Goal: Task Accomplishment & Management: Manage account settings

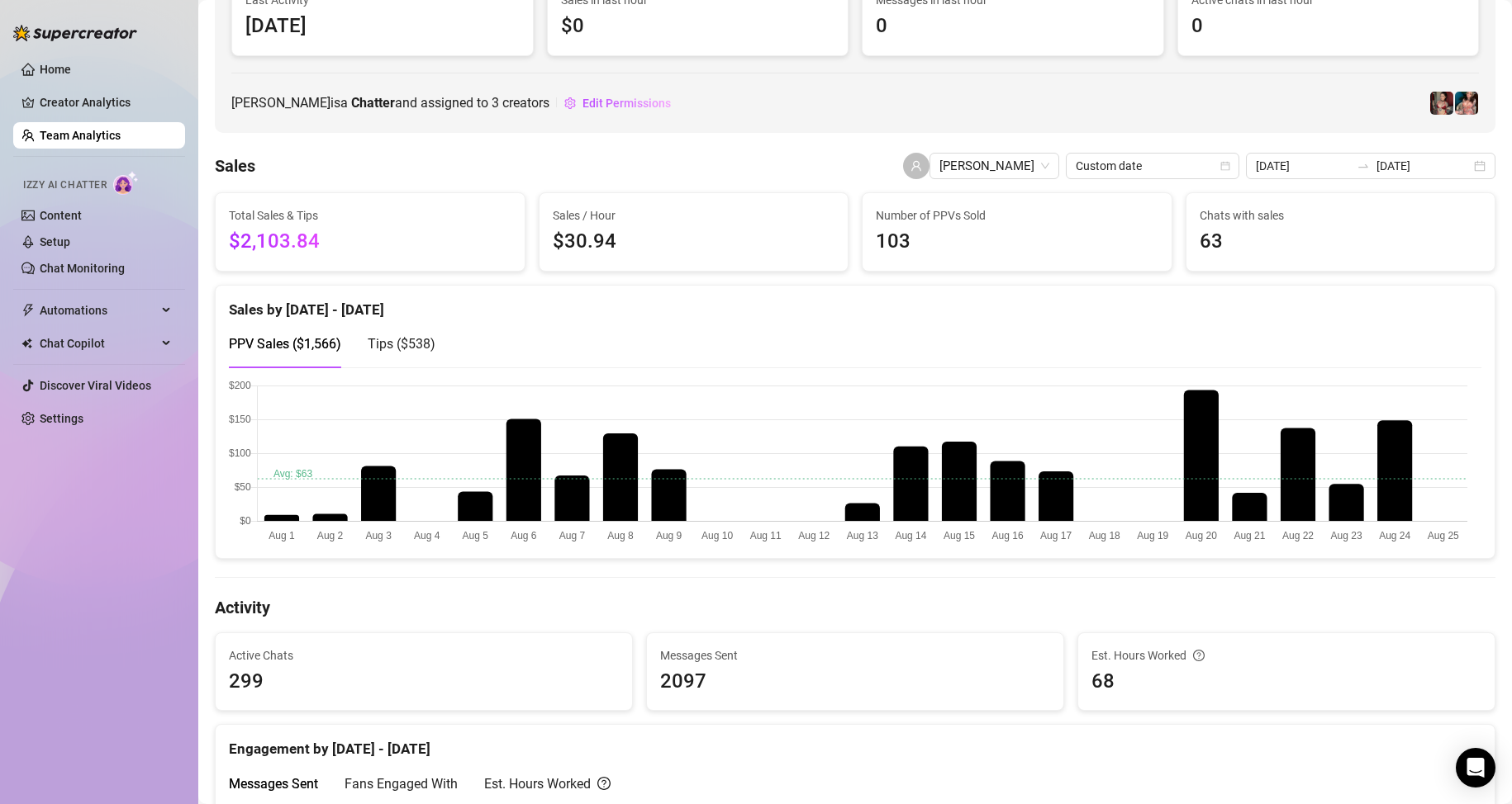
click at [117, 129] on link "Team Analytics" at bounding box center [80, 136] width 81 height 13
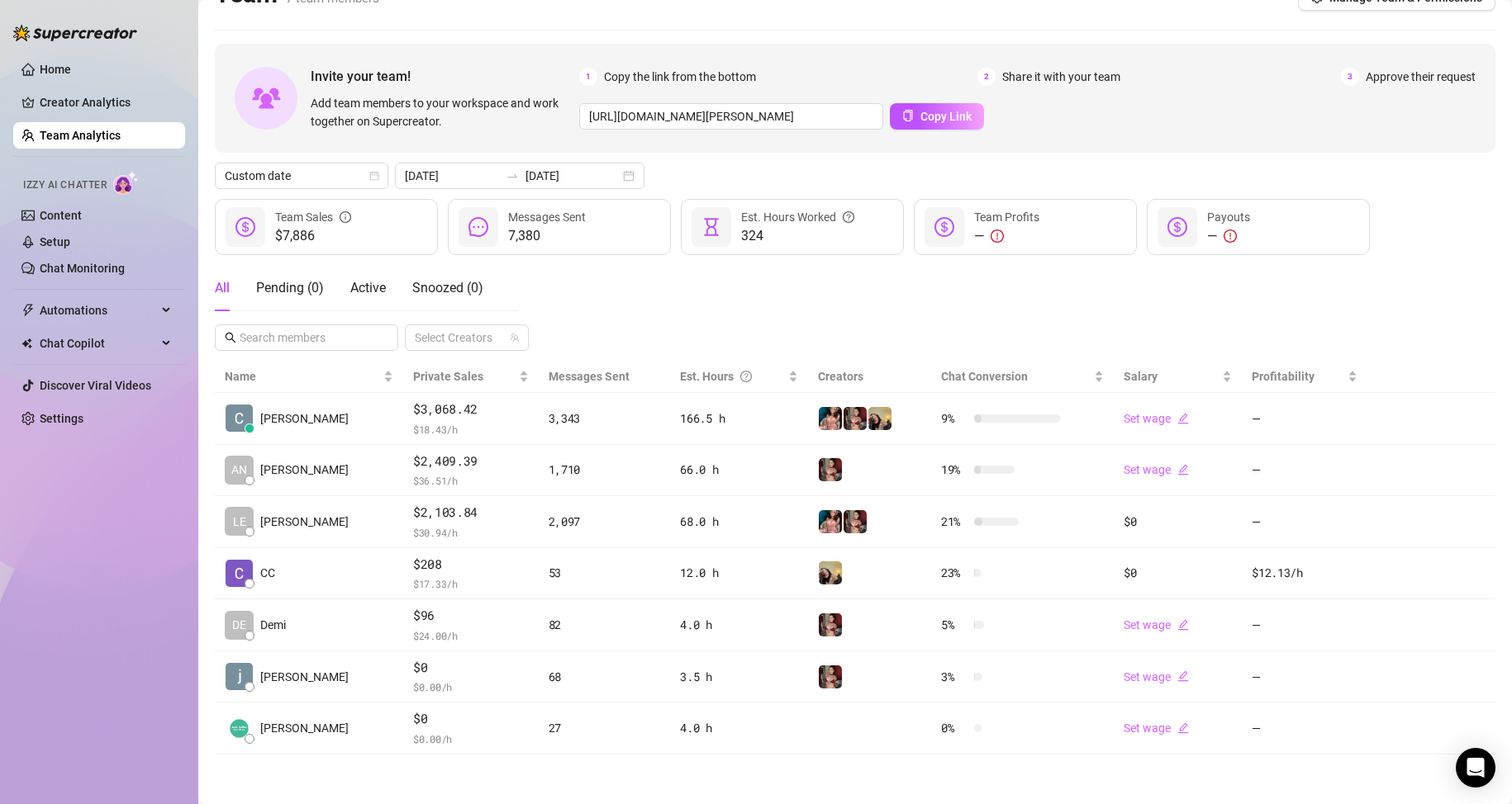
scroll to position [33, 0]
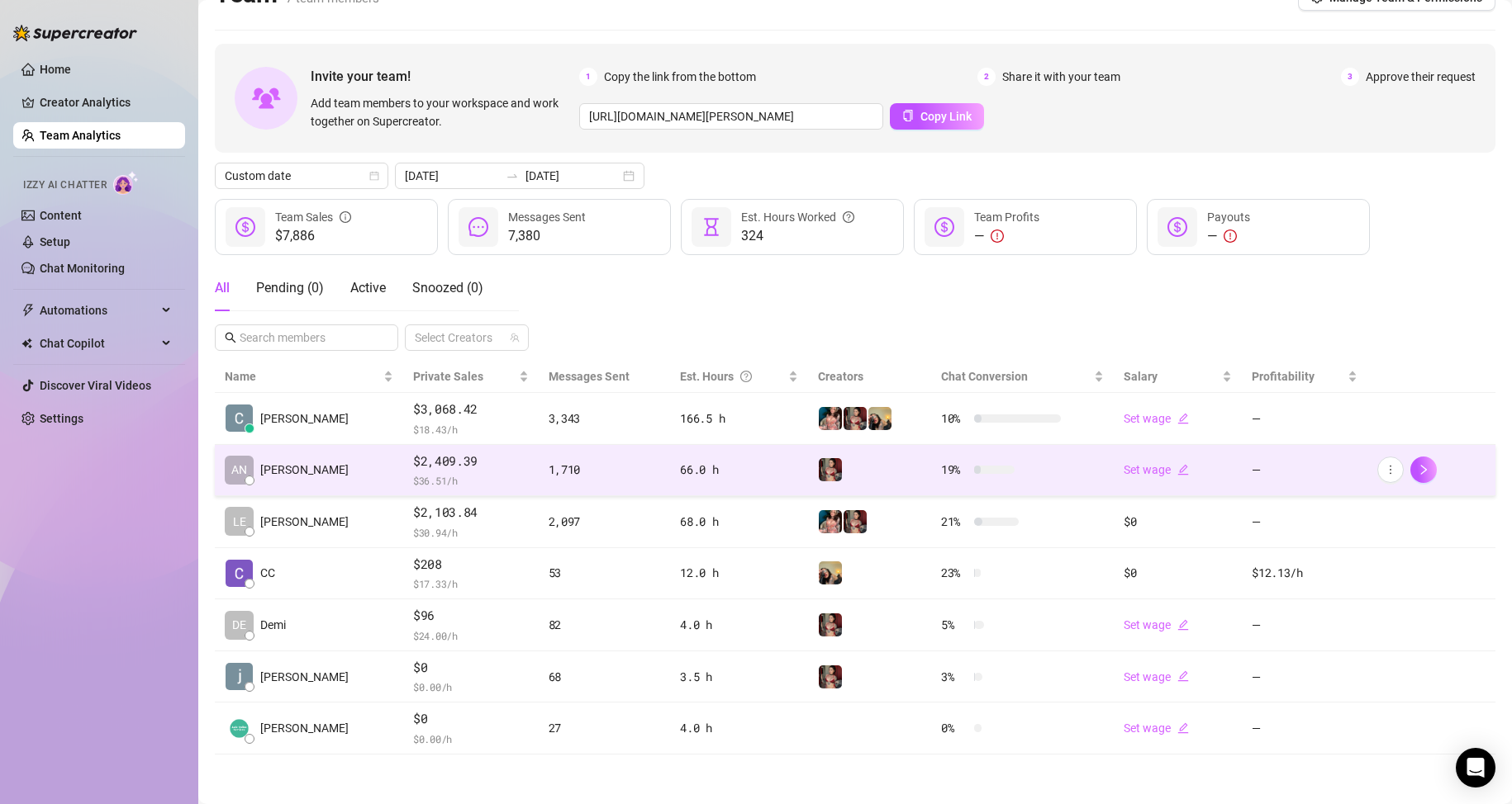
click at [421, 479] on tbody "[PERSON_NAME] $3,068.42 $ 18.43 /h 3,343 166.5 h 10 % Set wage — AN [PERSON_NAM…" at bounding box center [855, 574] width 1280 height 362
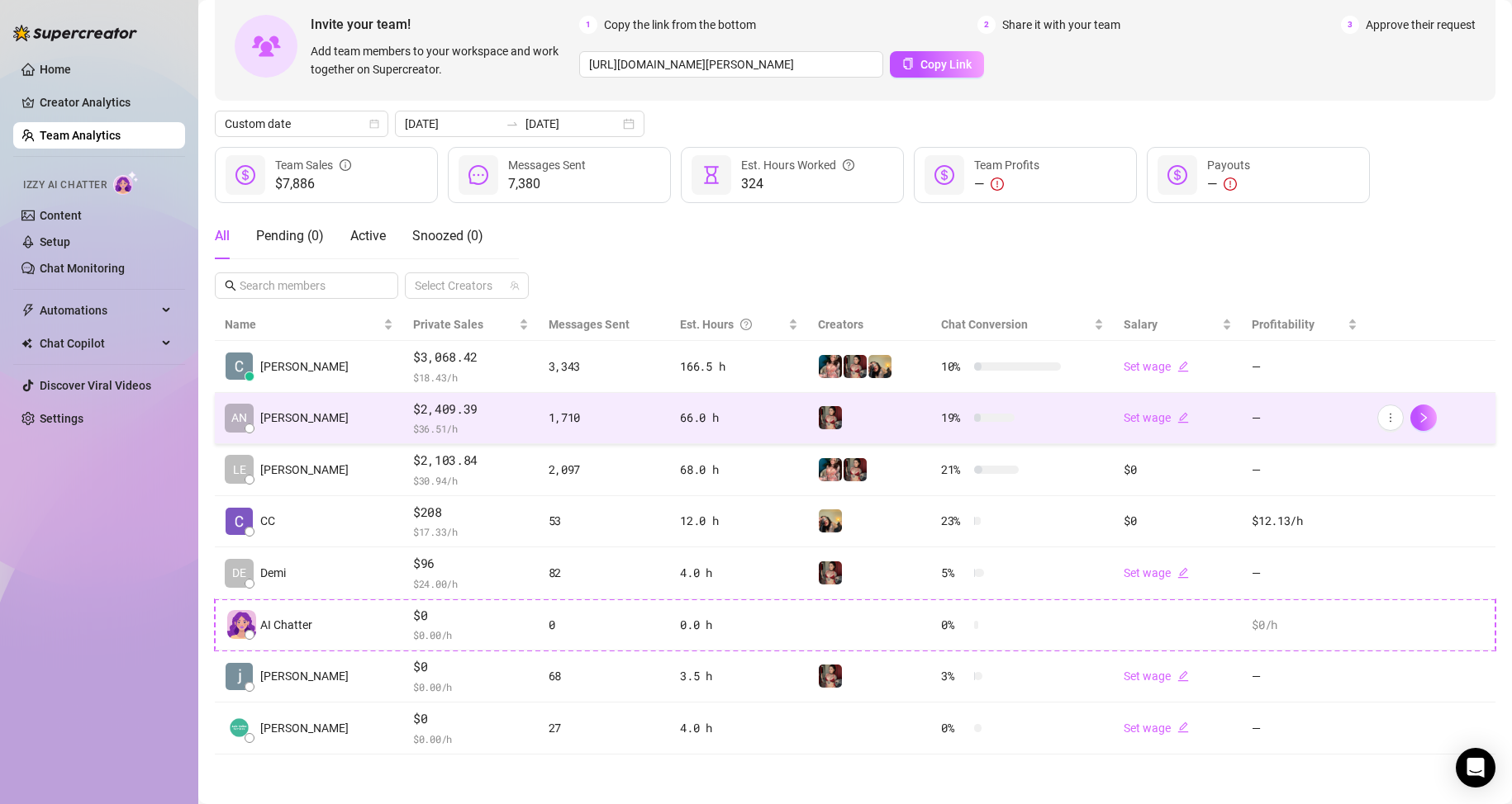
click at [472, 424] on span "$ 36.51 /h" at bounding box center [470, 429] width 116 height 17
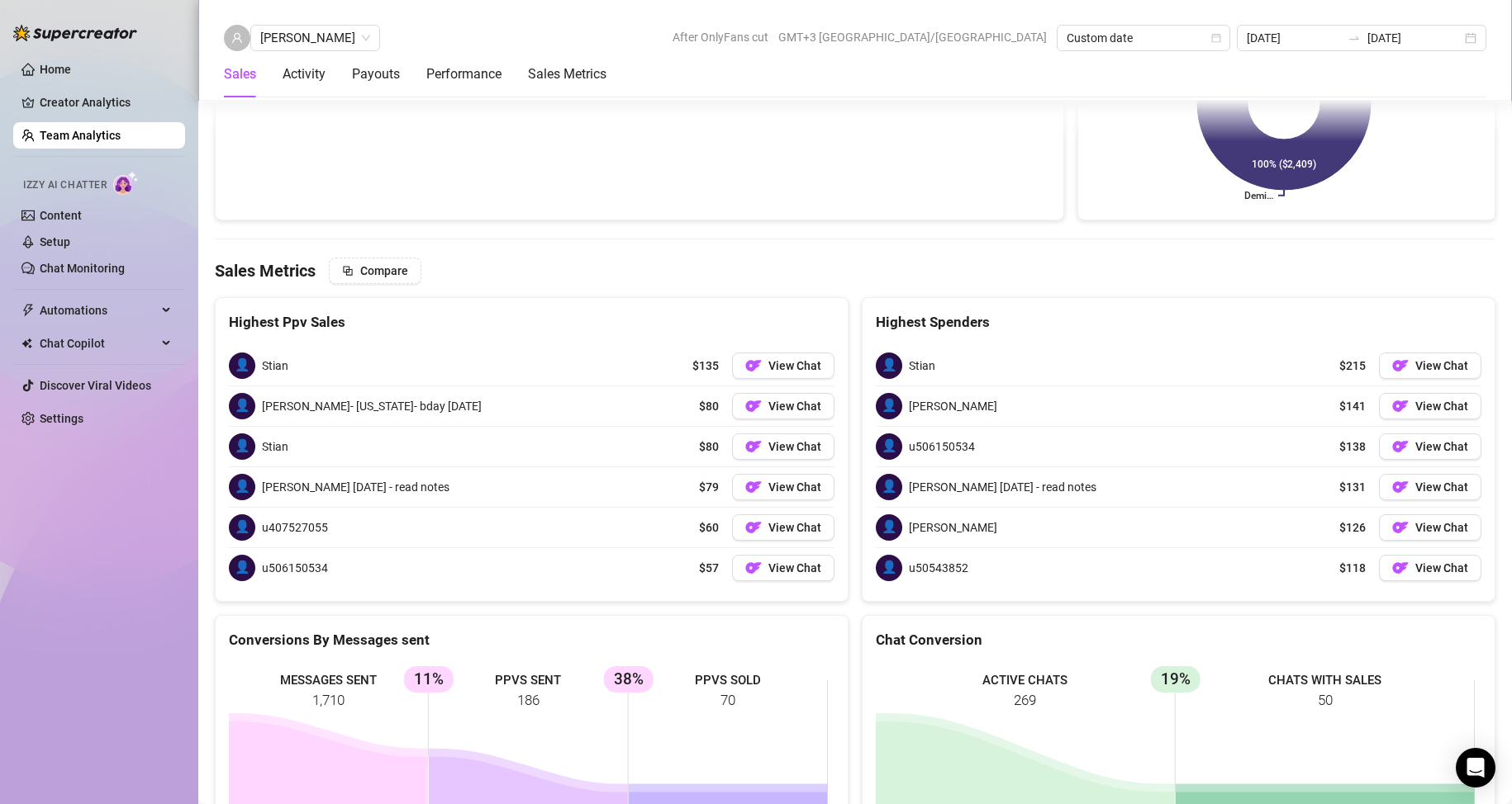
scroll to position [1982, 0]
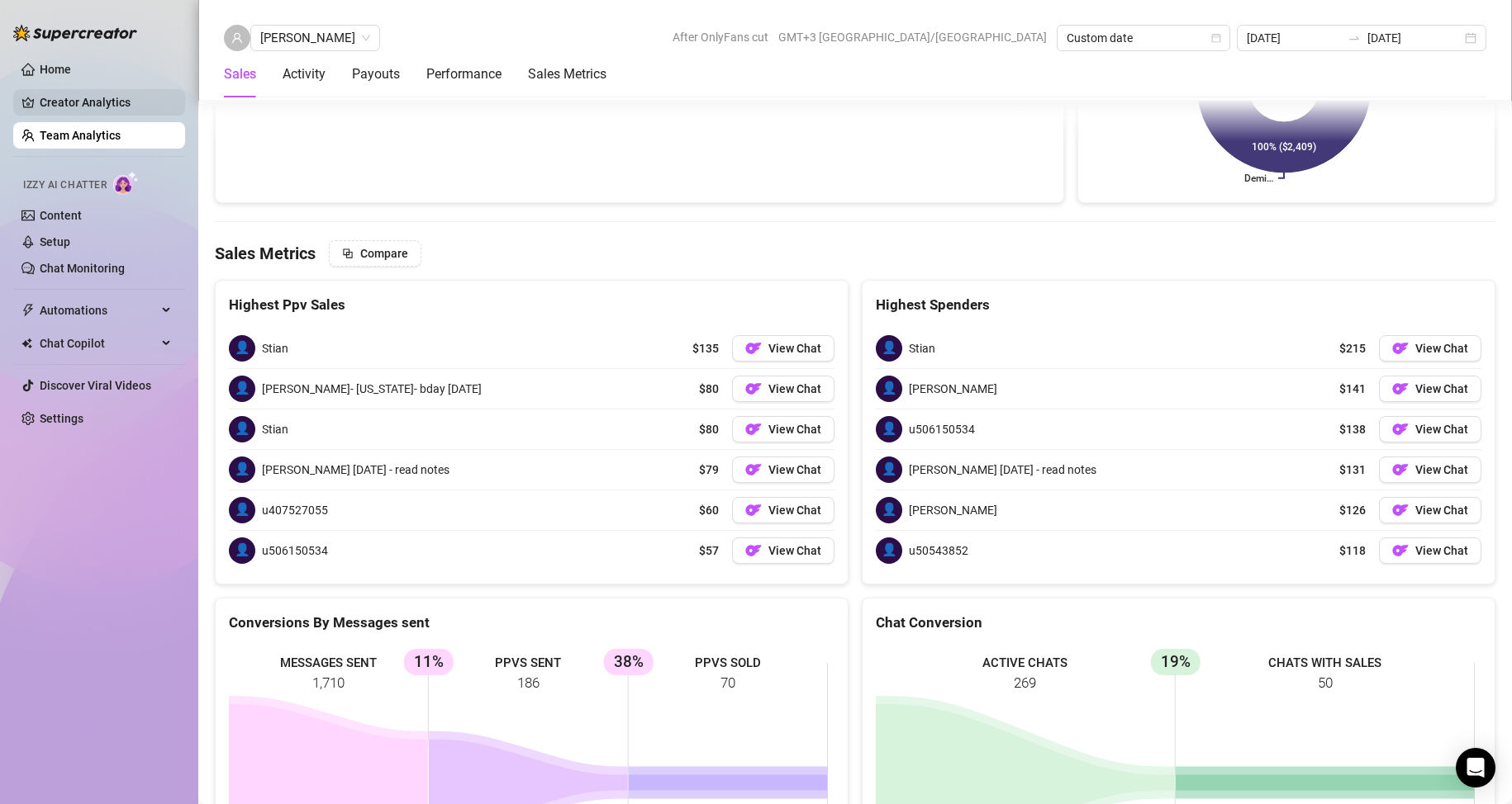
click at [94, 94] on link "Creator Analytics" at bounding box center [105, 102] width 132 height 27
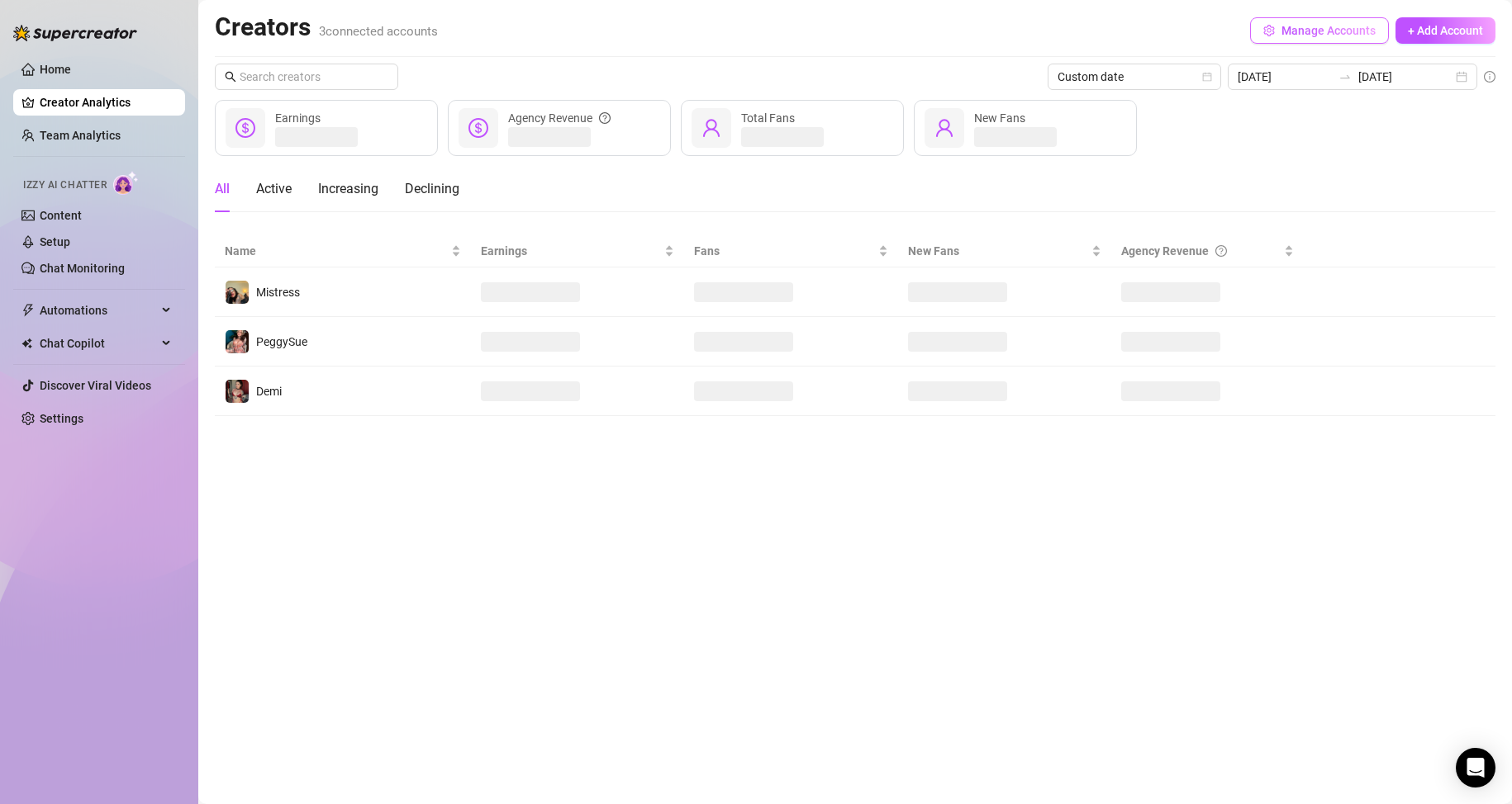
click at [1299, 37] on span "Manage Accounts" at bounding box center [1328, 30] width 94 height 13
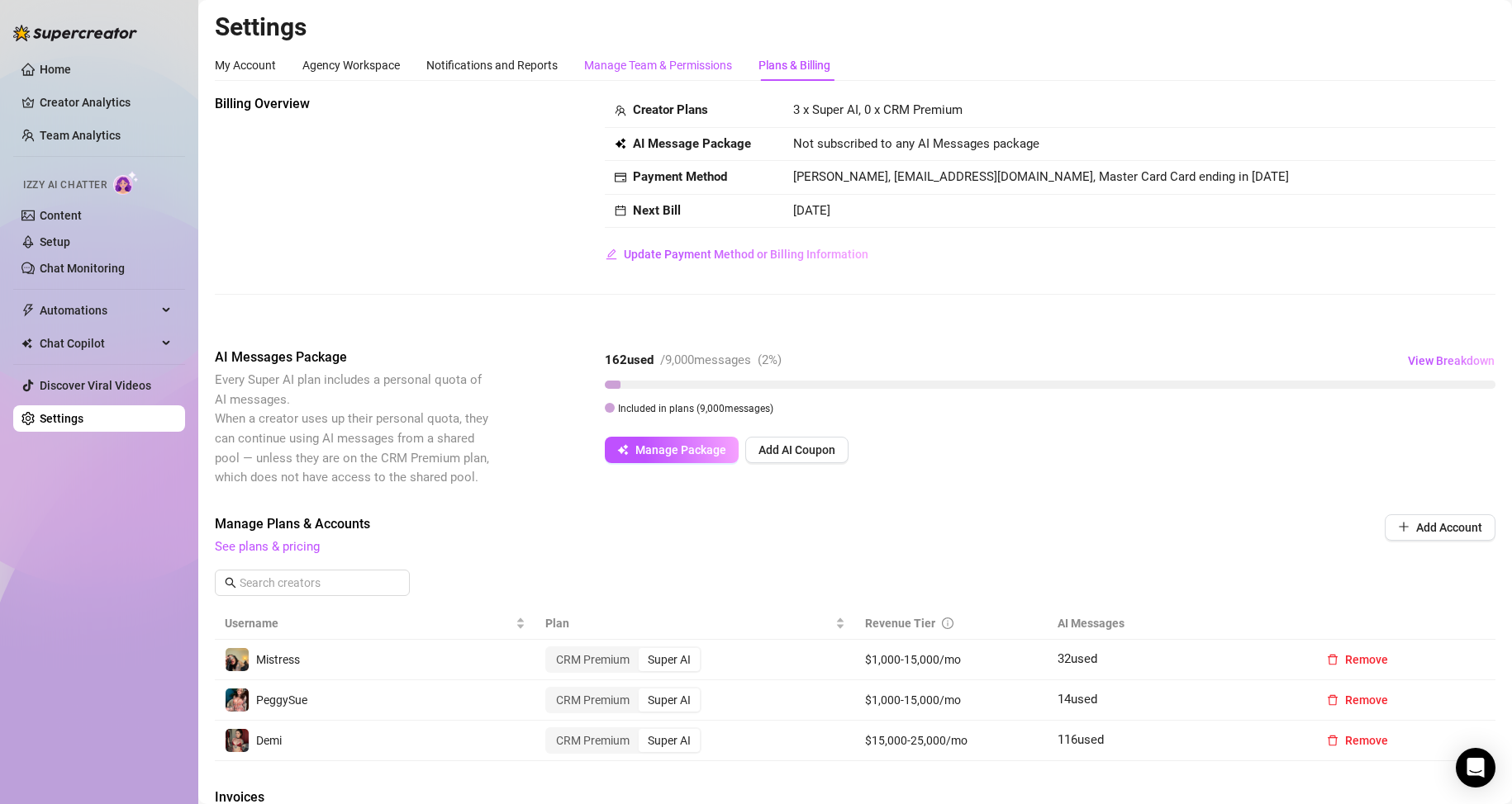
click at [676, 73] on div "Manage Team & Permissions" at bounding box center [657, 65] width 148 height 18
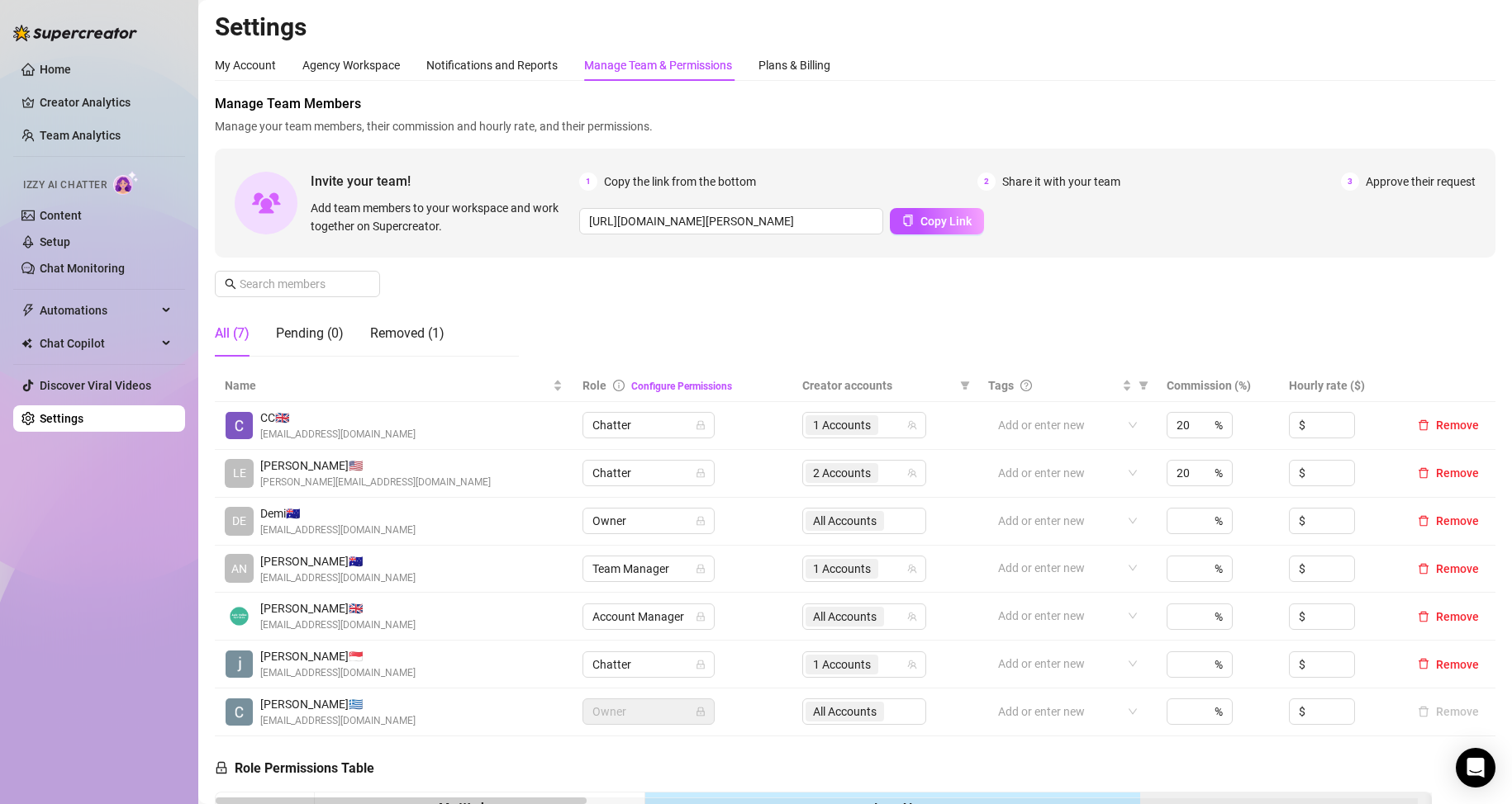
scroll to position [165, 0]
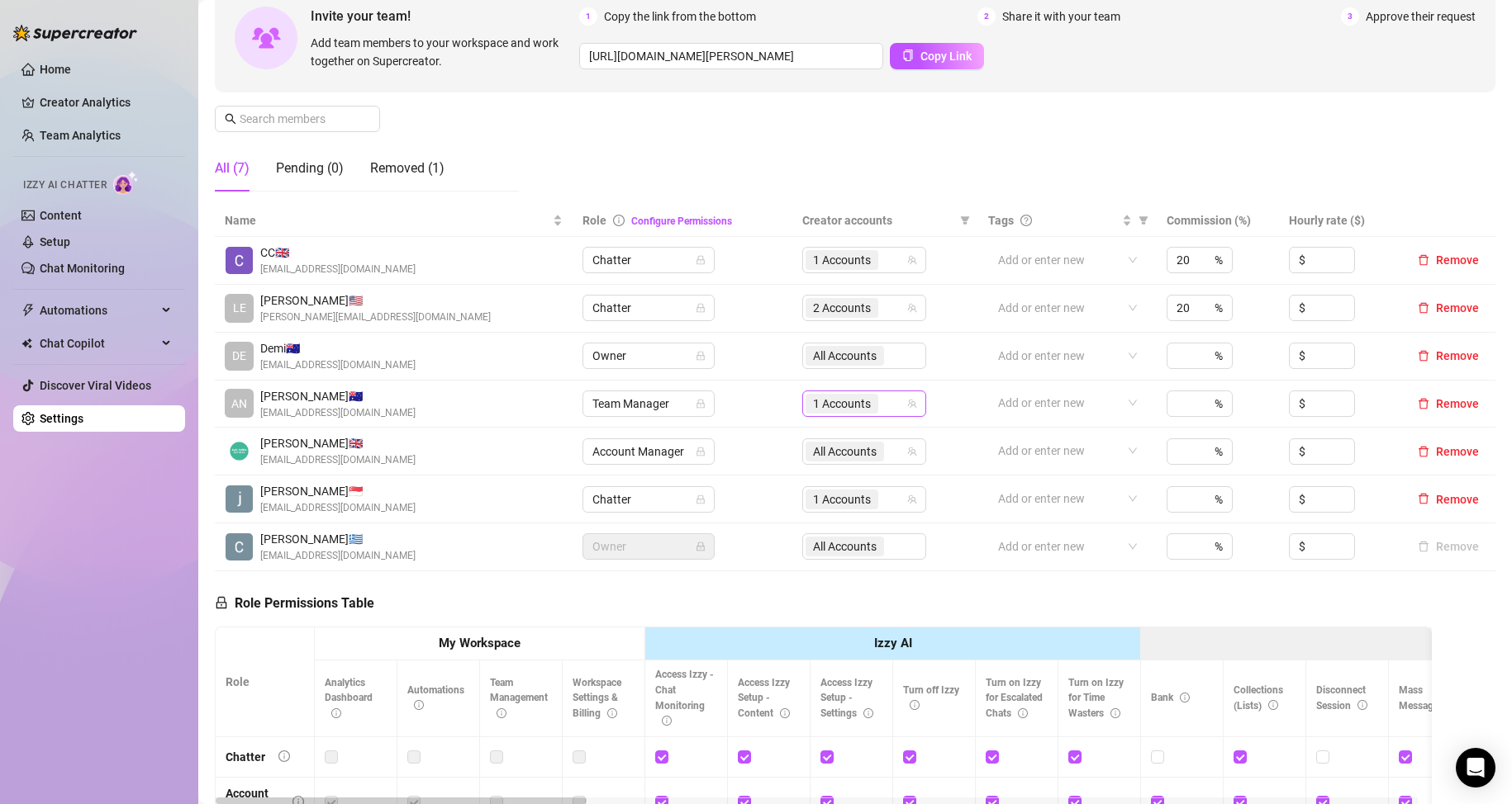
click at [851, 401] on span "1 Accounts" at bounding box center [841, 404] width 58 height 18
click at [828, 504] on span "Select tree node" at bounding box center [829, 508] width 13 height 13
click at [952, 413] on td "Assign Accounts" at bounding box center [885, 404] width 186 height 48
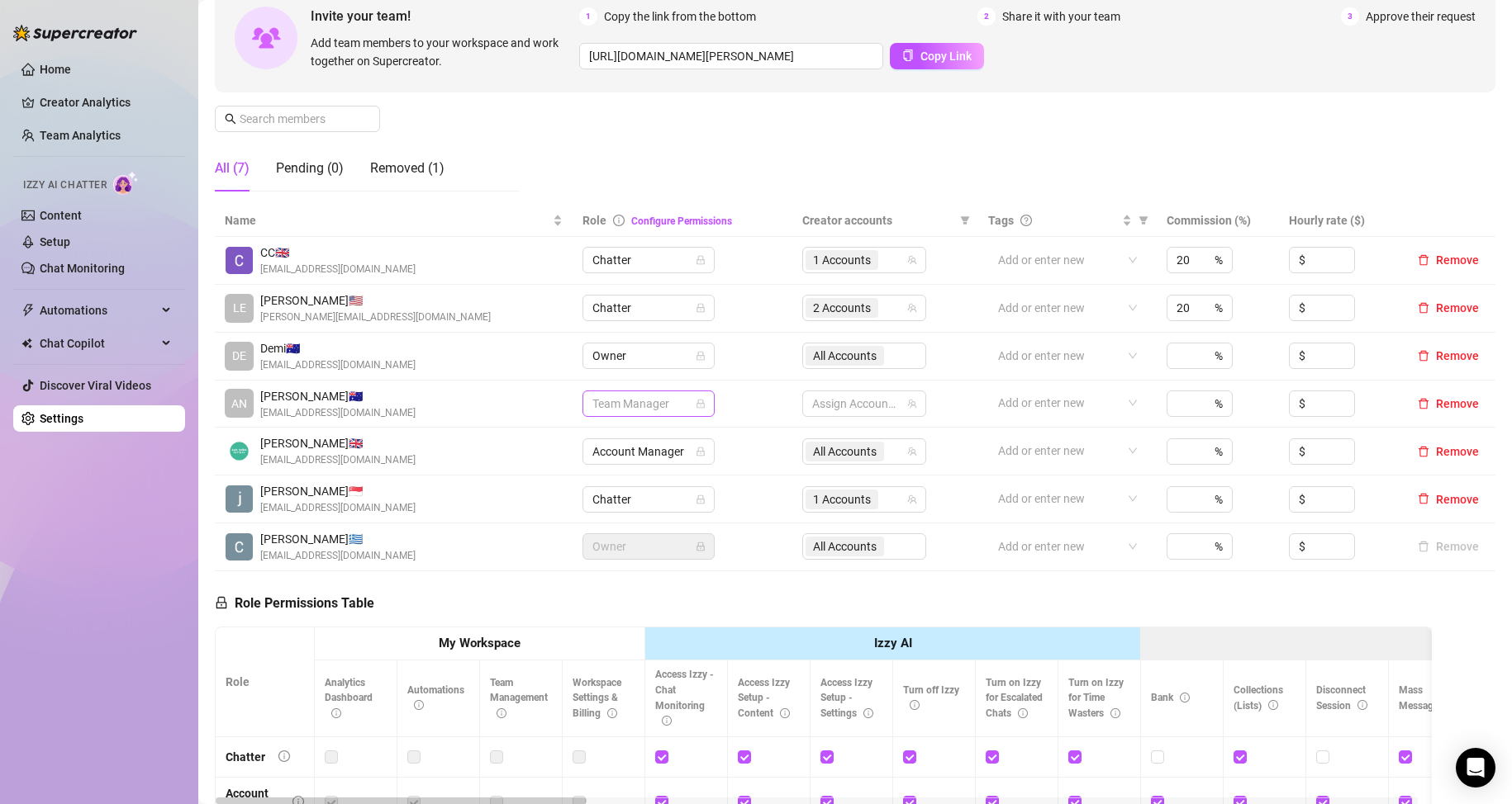
click at [672, 396] on span "Team Manager" at bounding box center [648, 403] width 113 height 25
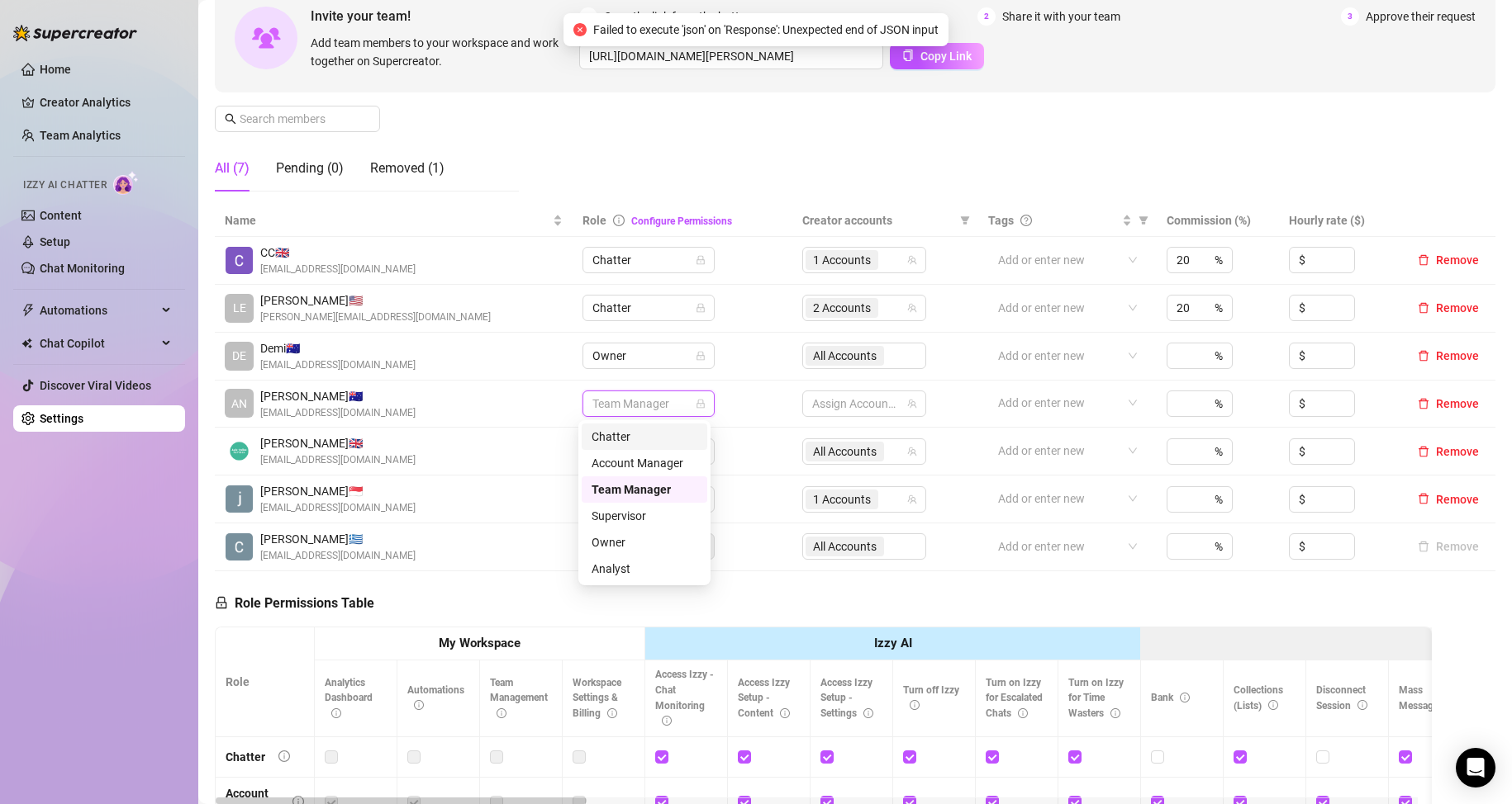
click at [627, 438] on div "Chatter" at bounding box center [644, 437] width 105 height 18
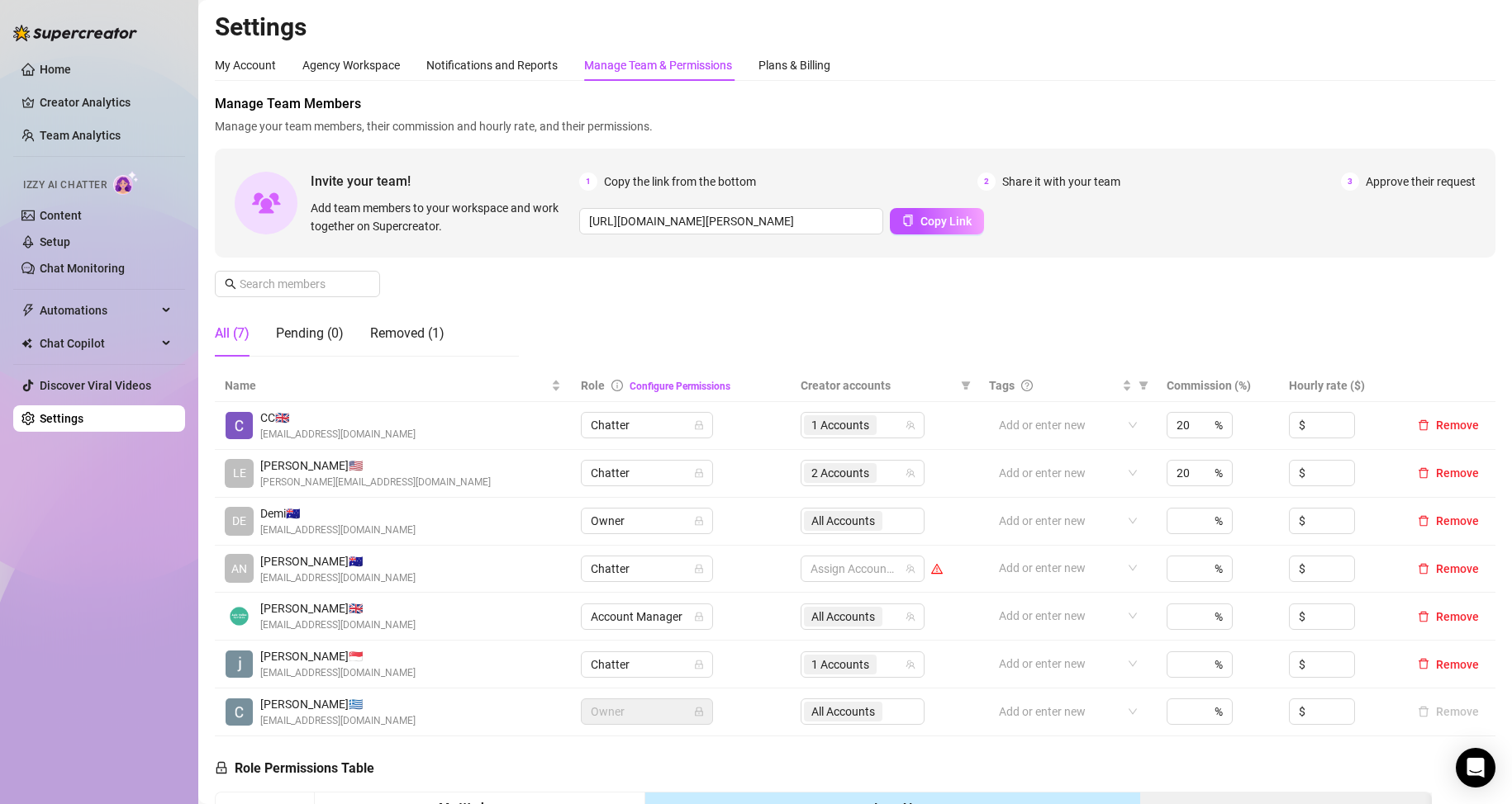
scroll to position [83, 0]
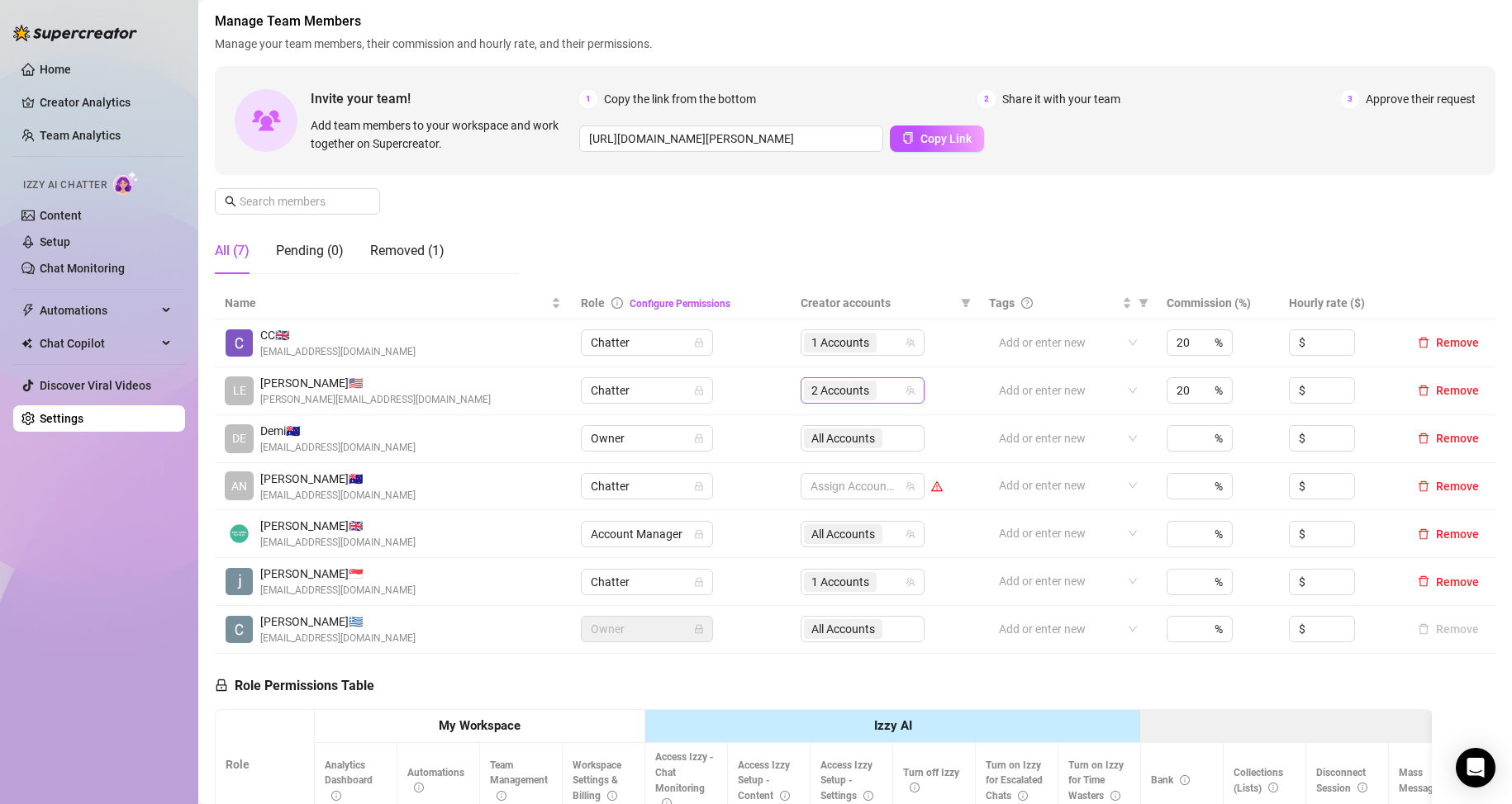
click at [829, 387] on span "2 Accounts" at bounding box center [840, 391] width 58 height 18
click at [898, 254] on div "Manage Team Members Manage your team members, their commission and hourly rate,…" at bounding box center [855, 149] width 1280 height 276
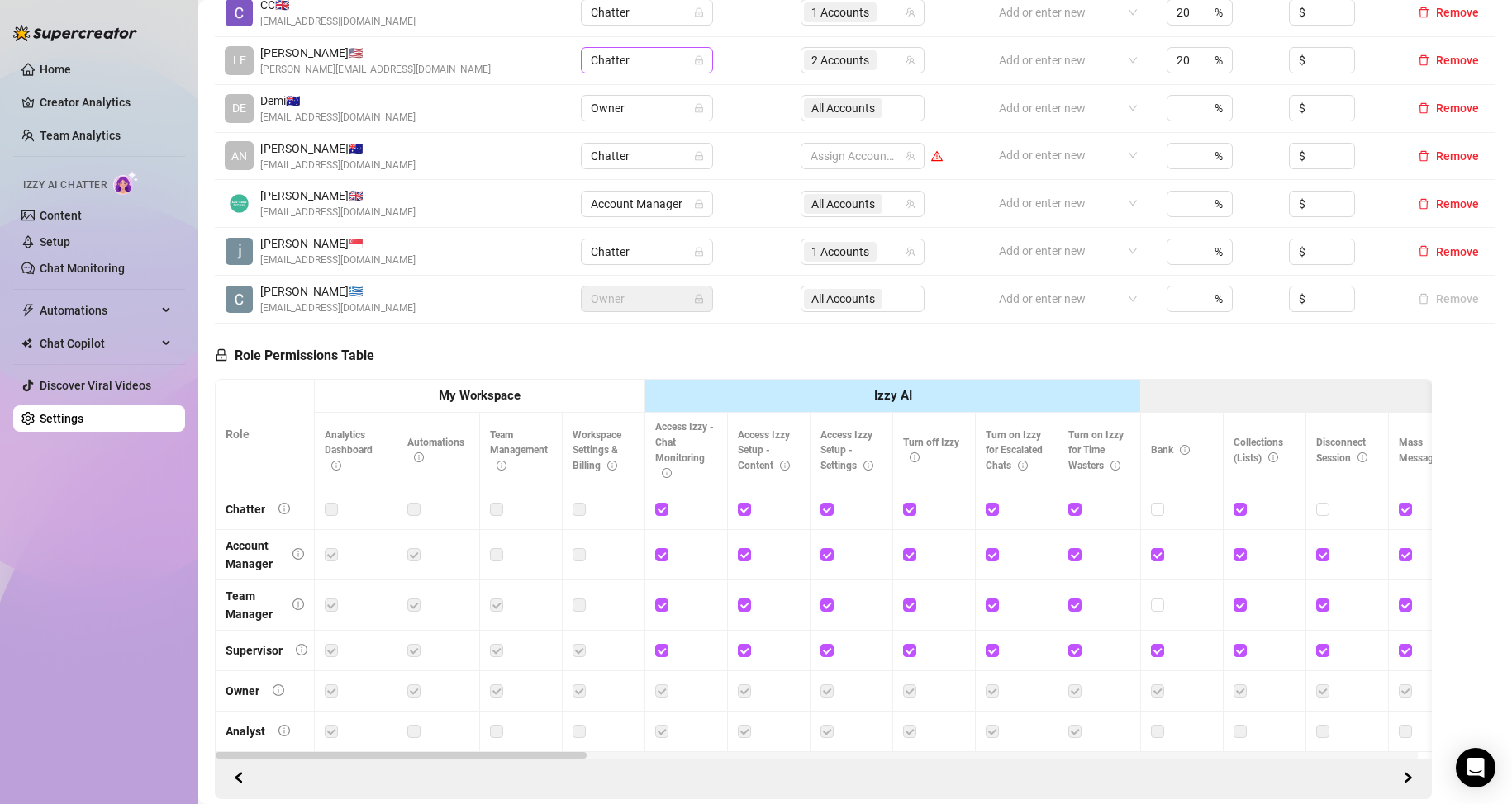
scroll to position [0, 0]
